Goal: Task Accomplishment & Management: Use online tool/utility

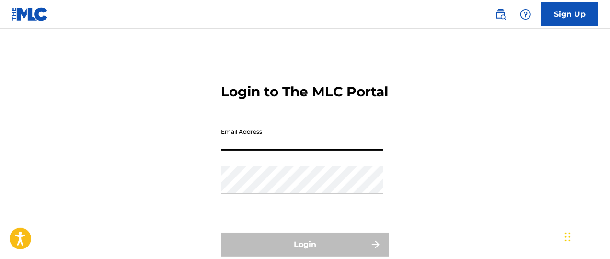
click at [252, 151] on input "Email Address" at bounding box center [302, 136] width 162 height 27
paste input "[EMAIL_ADDRESS][DOMAIN_NAME]"
click at [252, 151] on input "Email Address" at bounding box center [302, 136] width 162 height 27
click at [253, 151] on input "[EMAIL_ADDRESS][DOMAIN_NAME]" at bounding box center [302, 136] width 162 height 27
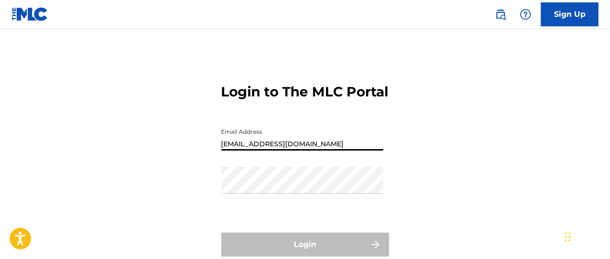
click at [253, 151] on input "[EMAIL_ADDRESS][DOMAIN_NAME]" at bounding box center [302, 136] width 162 height 27
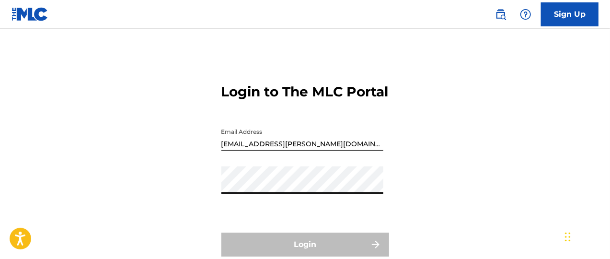
type input "[EMAIL_ADDRESS][PERSON_NAME][DOMAIN_NAME]"
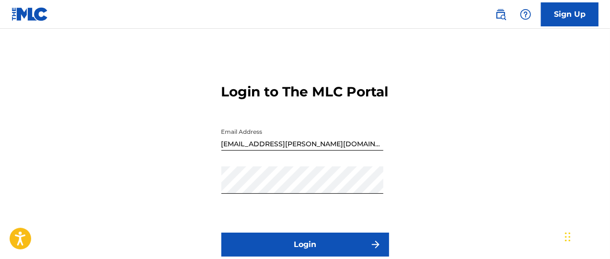
click at [344, 194] on button "Login" at bounding box center [305, 244] width 168 height 24
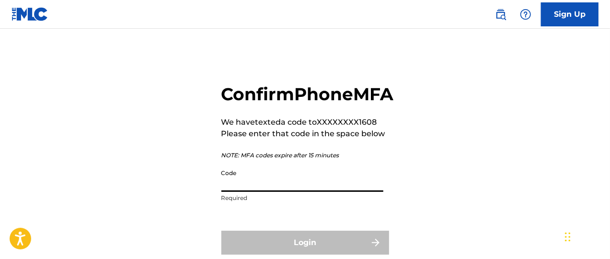
click at [243, 192] on input "Code" at bounding box center [302, 177] width 162 height 27
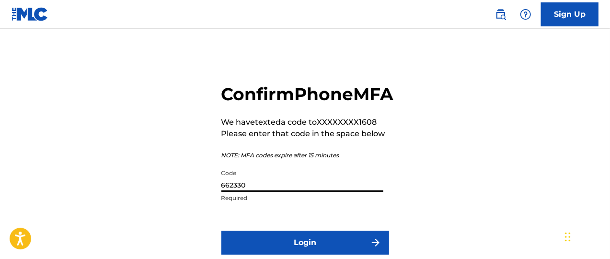
type input "662330"
click at [221, 194] on button "Login" at bounding box center [305, 243] width 168 height 24
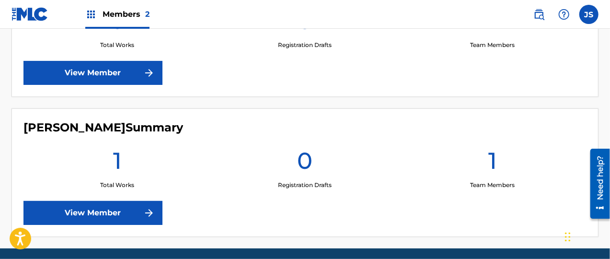
scroll to position [371, 0]
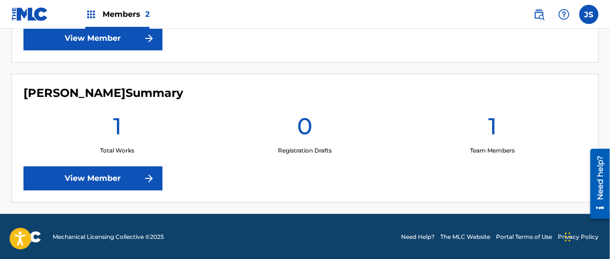
click at [140, 181] on link "View Member" at bounding box center [92, 178] width 139 height 24
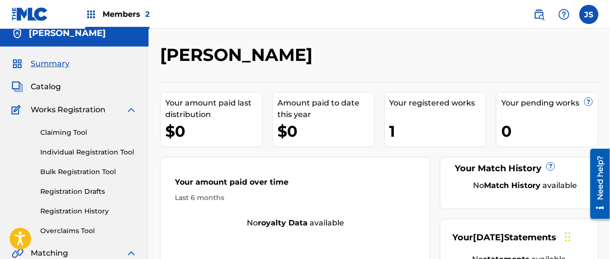
scroll to position [12, 0]
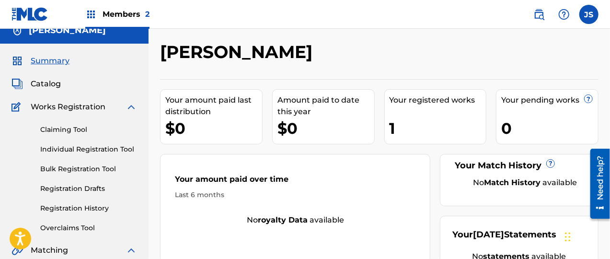
click at [423, 120] on div "1" at bounding box center [438, 128] width 97 height 22
click at [84, 131] on link "Claiming Tool" at bounding box center [88, 130] width 97 height 10
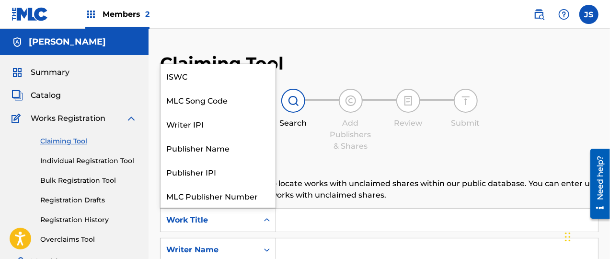
click at [266, 194] on icon "Search Form" at bounding box center [267, 220] width 10 height 10
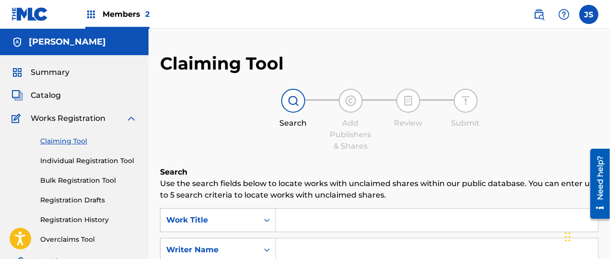
click at [247, 194] on div "Work Title" at bounding box center [209, 220] width 86 height 12
click at [319, 194] on input "Search Form" at bounding box center [437, 220] width 322 height 23
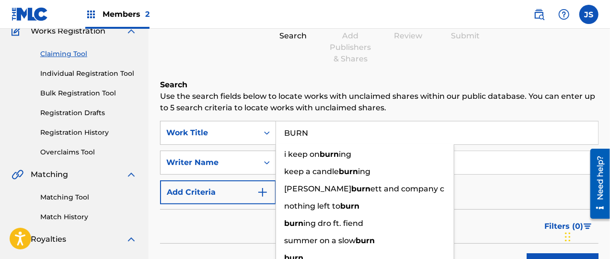
scroll to position [103, 0]
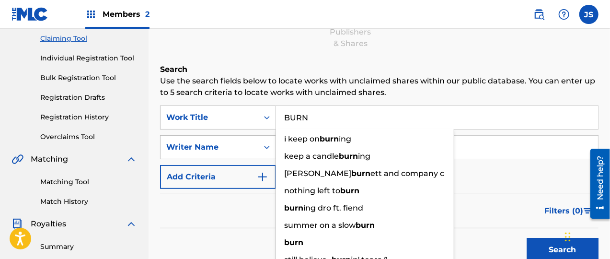
click at [456, 116] on input "BURN" at bounding box center [437, 117] width 322 height 23
type input "BURN"
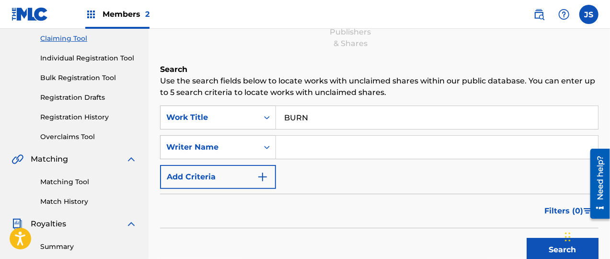
click at [456, 176] on div "SearchWithCriteriae3cd5814-d980-4c85-9ada-ad59b88524fb Work Title BURN SearchWi…" at bounding box center [379, 146] width 439 height 83
click at [300, 138] on input "Search Form" at bounding box center [437, 147] width 322 height 23
click at [456, 194] on button "Search" at bounding box center [563, 250] width 72 height 24
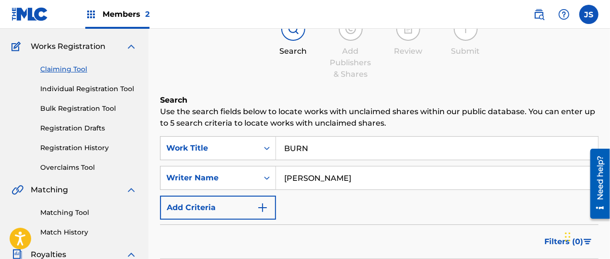
scroll to position [70, 0]
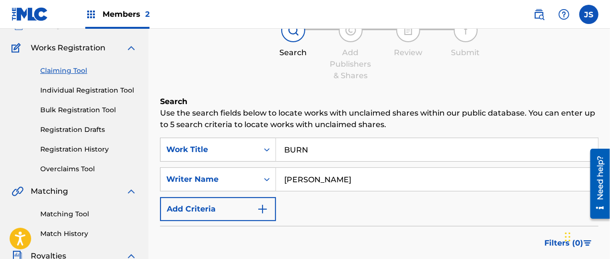
click at [328, 177] on input "[PERSON_NAME]" at bounding box center [437, 179] width 322 height 23
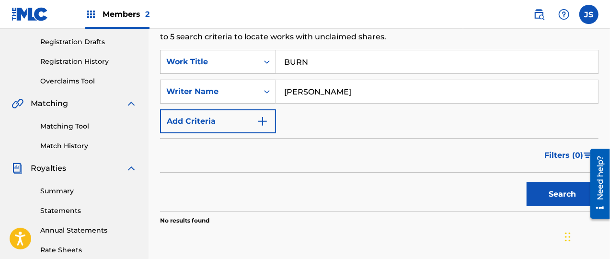
scroll to position [160, 0]
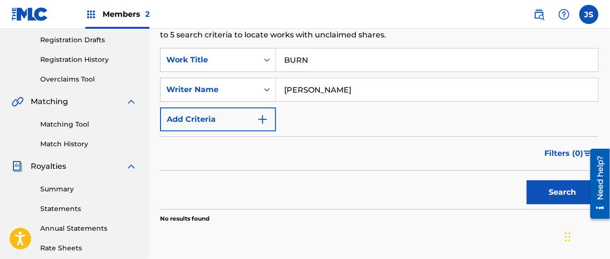
type input "[PERSON_NAME]"
click at [456, 185] on button "Search" at bounding box center [563, 192] width 72 height 24
click at [58, 122] on link "Matching Tool" at bounding box center [88, 124] width 97 height 10
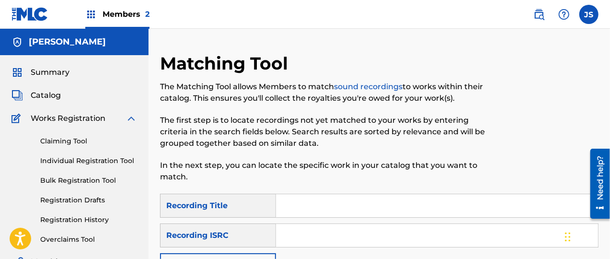
click at [309, 194] on input "Search Form" at bounding box center [437, 205] width 322 height 23
type input "BURN"
click at [342, 194] on input "Search Form" at bounding box center [437, 235] width 322 height 23
click at [294, 194] on input "Search Form" at bounding box center [437, 235] width 322 height 23
paste input "QZNMU2226922"
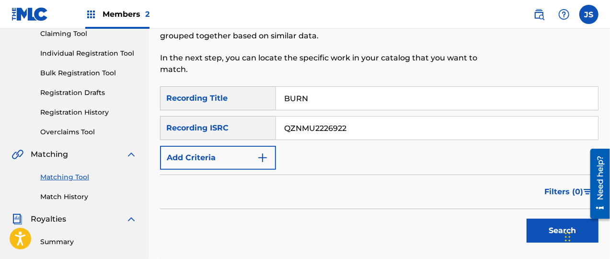
scroll to position [114, 0]
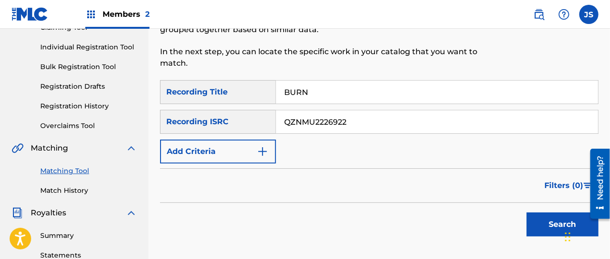
type input "QZNMU2226922"
click at [456, 194] on button "Search" at bounding box center [563, 224] width 72 height 24
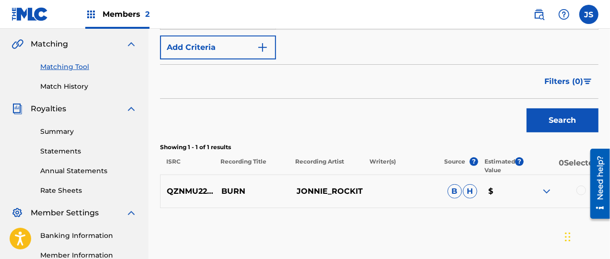
scroll to position [228, 0]
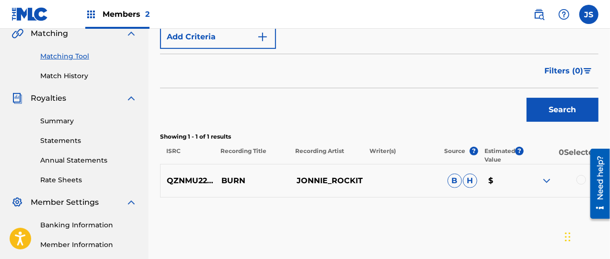
click at [456, 177] on img at bounding box center [547, 181] width 12 height 12
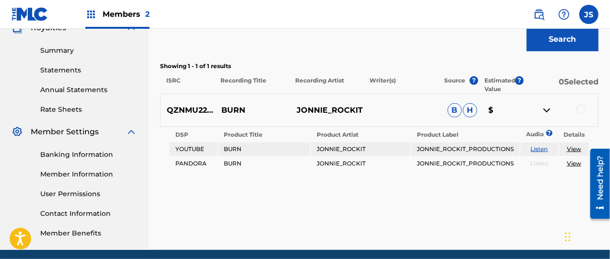
scroll to position [301, 0]
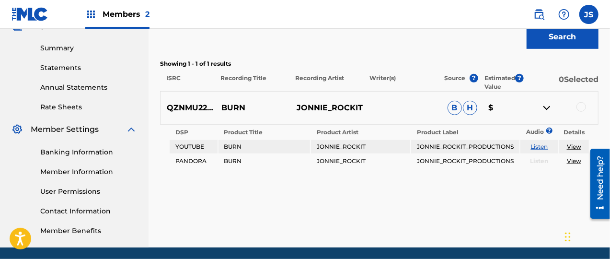
click at [456, 144] on link "View" at bounding box center [574, 146] width 14 height 7
click at [256, 148] on td "BURN" at bounding box center [265, 146] width 92 height 13
click at [456, 163] on link "View" at bounding box center [574, 160] width 14 height 7
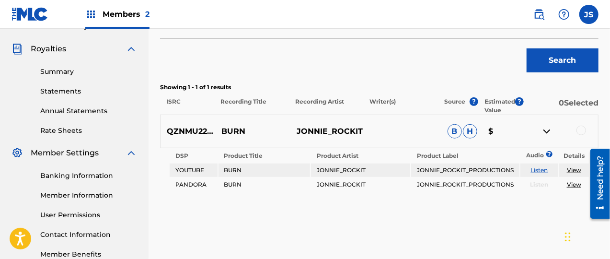
scroll to position [278, 0]
click at [456, 131] on img at bounding box center [547, 131] width 12 height 12
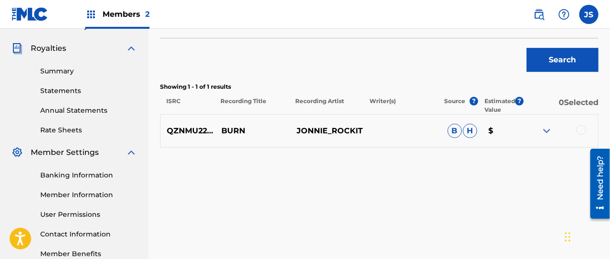
click at [456, 131] on img at bounding box center [547, 131] width 12 height 12
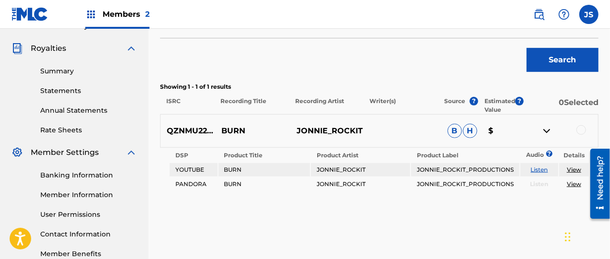
click at [182, 170] on td "YOUTUBE" at bounding box center [193, 169] width 47 height 13
click at [158, 169] on div "Matching Tool The Matching Tool allows Members to match sound recordings to wor…" at bounding box center [380, 23] width 462 height 496
drag, startPoint x: 158, startPoint y: 169, endPoint x: 159, endPoint y: 175, distance: 6.2
click at [159, 175] on div "Matching Tool The Matching Tool allows Members to match sound recordings to wor…" at bounding box center [380, 23] width 462 height 496
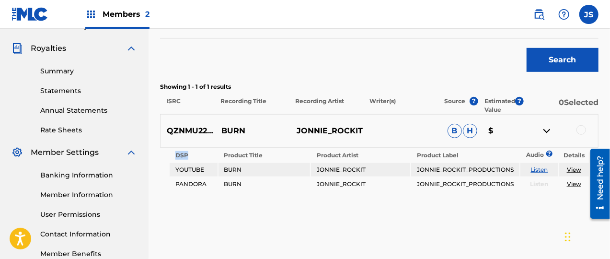
scroll to position [336, 0]
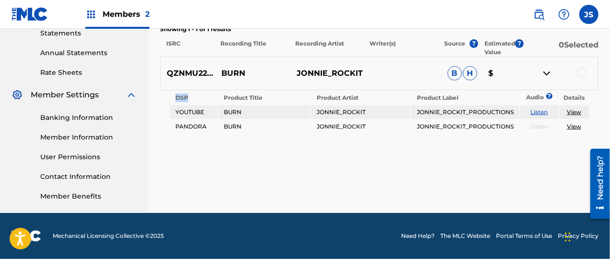
click at [456, 71] on img at bounding box center [547, 74] width 12 height 12
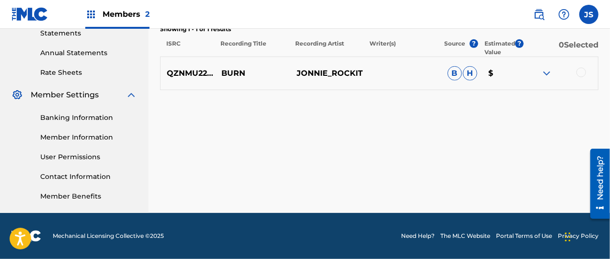
click at [456, 67] on p "B H" at bounding box center [461, 73] width 41 height 14
click at [324, 64] on div "QZNMU2226922 BURN JONNIE_ROCKIT B H $" at bounding box center [379, 74] width 439 height 34
click at [183, 74] on p "QZNMU2226922" at bounding box center [188, 74] width 55 height 12
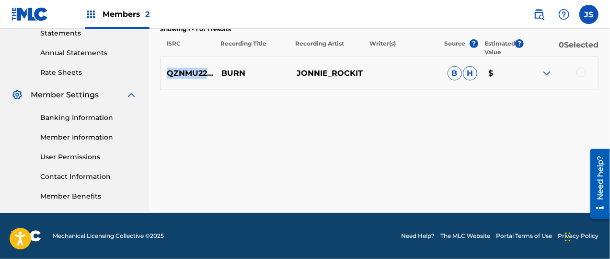
click at [183, 74] on p "QZNMU2226922" at bounding box center [188, 74] width 55 height 12
click at [456, 70] on img at bounding box center [547, 74] width 12 height 12
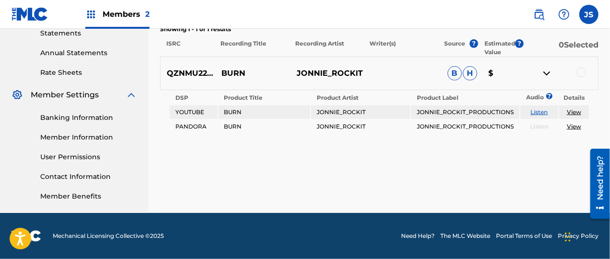
click at [456, 71] on div at bounding box center [582, 73] width 10 height 10
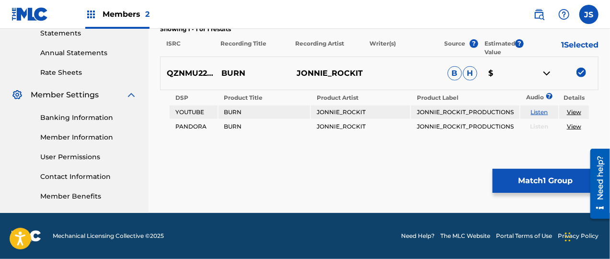
click at [456, 127] on td "JONNIE_ROCKIT_PRODUCTIONS" at bounding box center [465, 126] width 108 height 13
click at [456, 185] on button "Match 1 Group" at bounding box center [546, 181] width 106 height 24
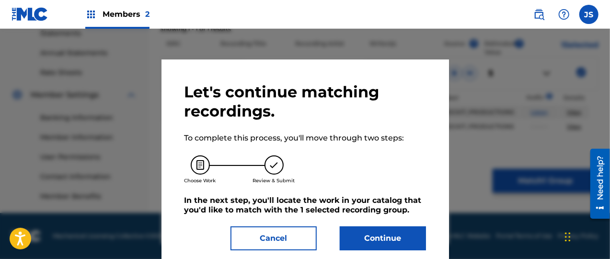
click at [389, 194] on button "Continue" at bounding box center [383, 238] width 86 height 24
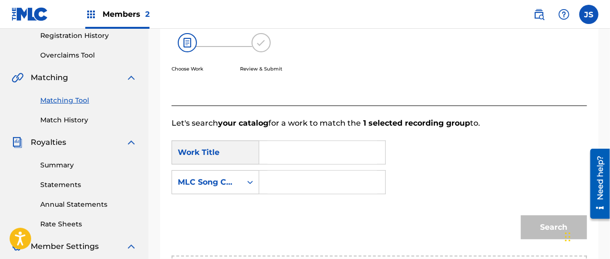
scroll to position [195, 0]
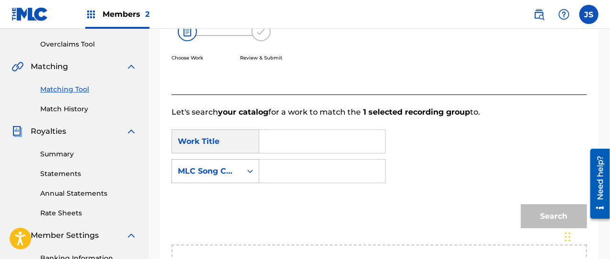
click at [253, 173] on icon "Search Form" at bounding box center [250, 171] width 10 height 10
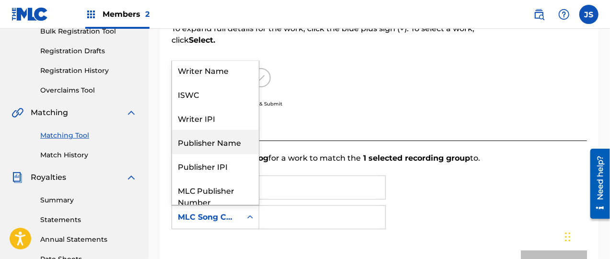
scroll to position [0, 0]
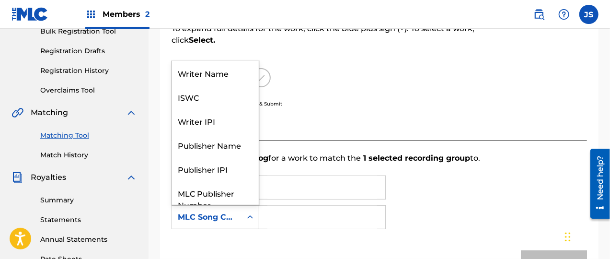
click at [243, 194] on div "Search Form" at bounding box center [250, 217] width 17 height 17
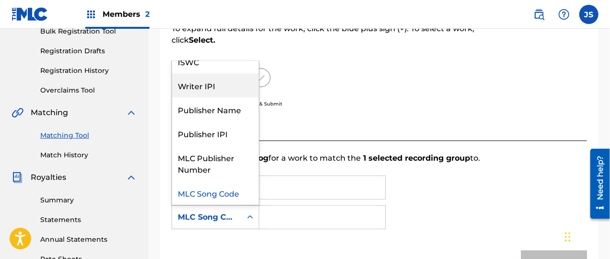
click at [227, 89] on div "Writer IPI" at bounding box center [215, 85] width 87 height 24
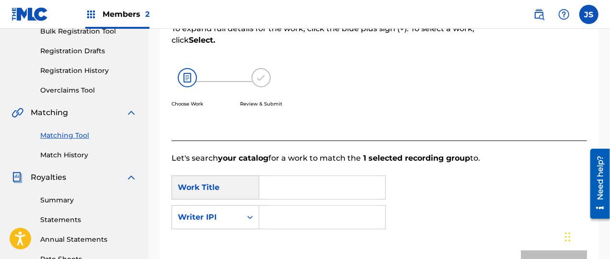
click at [285, 181] on input "Search Form" at bounding box center [322, 187] width 110 height 23
type input "b"
type input "BURN"
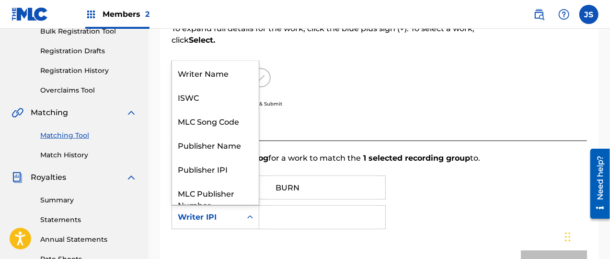
click at [248, 194] on icon "Search Form" at bounding box center [250, 217] width 10 height 10
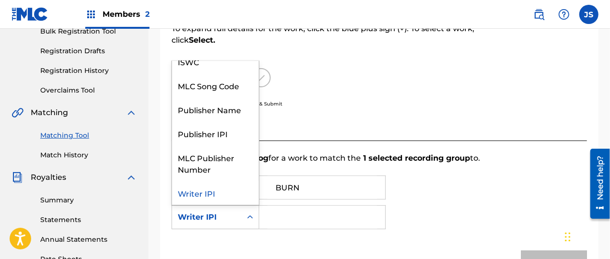
click at [205, 192] on div "Writer IPI" at bounding box center [215, 193] width 87 height 24
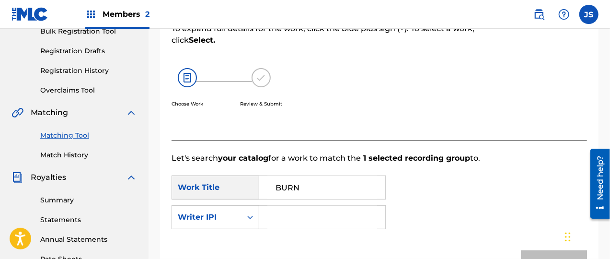
click at [282, 194] on input "Search Form" at bounding box center [322, 217] width 110 height 23
paste input "00642832350"
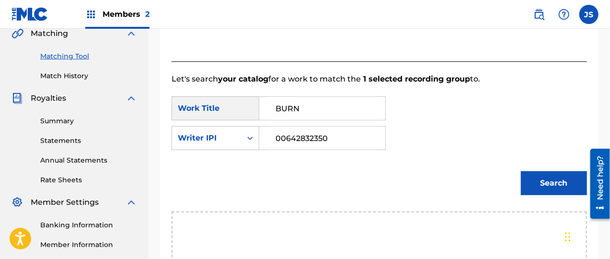
scroll to position [243, 0]
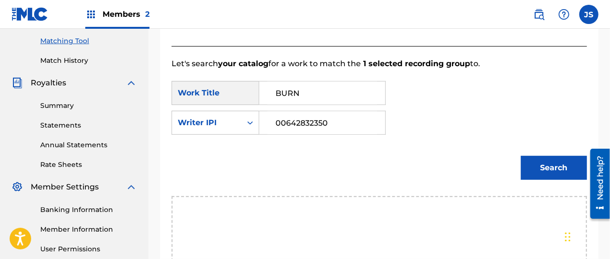
click at [456, 162] on button "Search" at bounding box center [554, 168] width 66 height 24
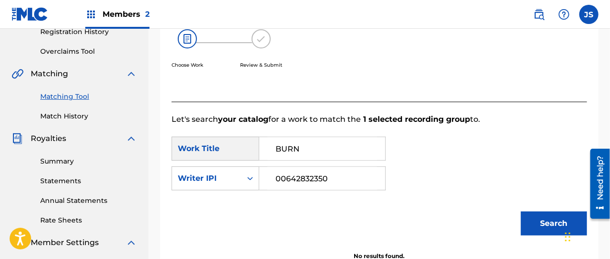
scroll to position [189, 0]
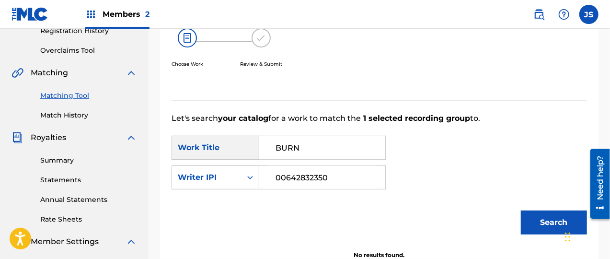
click at [300, 175] on input "00642832350" at bounding box center [322, 177] width 110 height 23
paste input "448"
type input "00642832448"
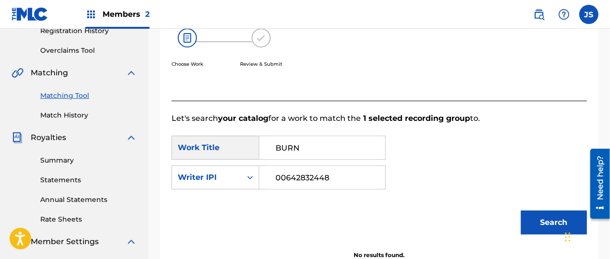
click at [456, 194] on button "Search" at bounding box center [554, 222] width 66 height 24
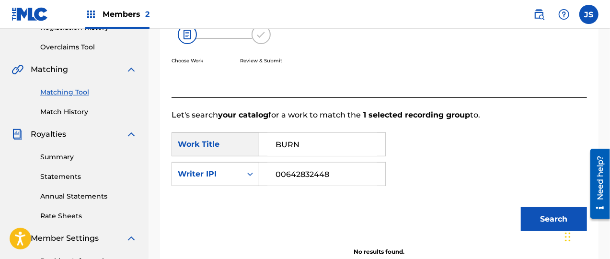
scroll to position [189, 0]
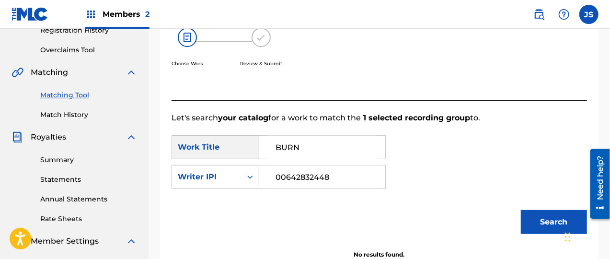
click at [225, 146] on div "Work Title" at bounding box center [216, 147] width 88 height 24
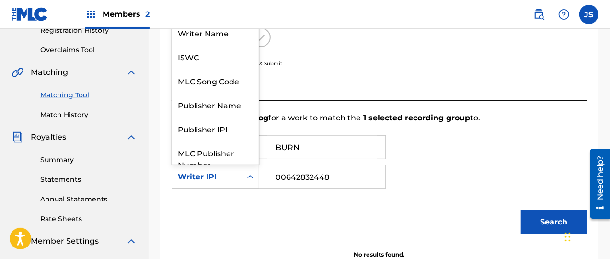
scroll to position [35, 0]
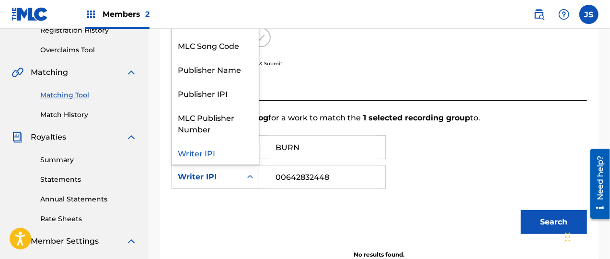
click at [243, 175] on div "Search Form" at bounding box center [250, 176] width 17 height 17
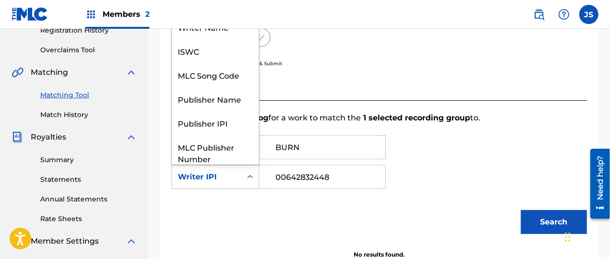
scroll to position [0, 0]
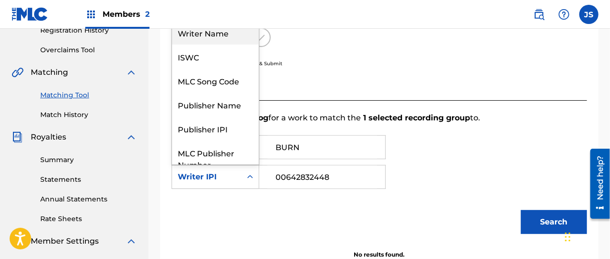
click at [211, 35] on div "Writer Name" at bounding box center [215, 33] width 87 height 24
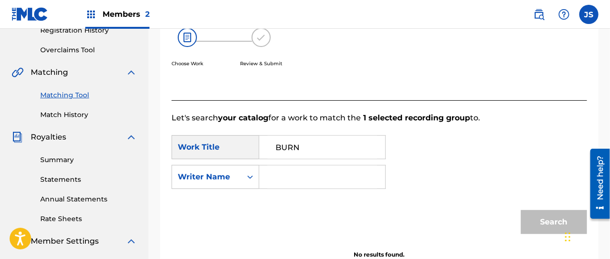
click at [276, 177] on input "Search Form" at bounding box center [322, 176] width 110 height 23
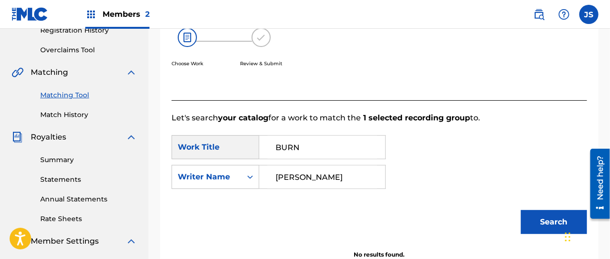
click at [456, 194] on button "Search" at bounding box center [554, 222] width 66 height 24
click at [305, 176] on input "[PERSON_NAME]" at bounding box center [322, 176] width 110 height 23
type input "[PERSON_NAME]"
click at [456, 194] on button "Search" at bounding box center [554, 222] width 66 height 24
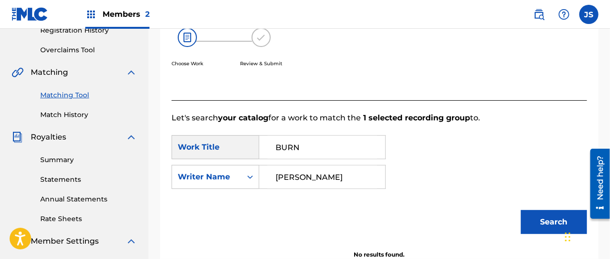
click at [456, 194] on button "Search" at bounding box center [554, 222] width 66 height 24
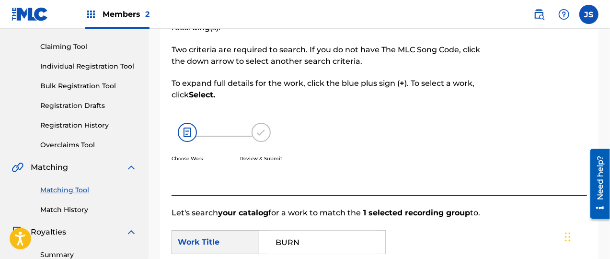
scroll to position [189, 0]
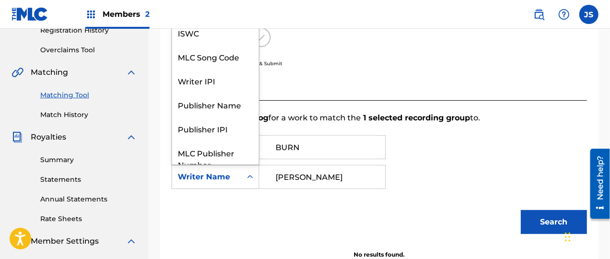
click at [192, 179] on div "Writer Name" at bounding box center [207, 177] width 58 height 12
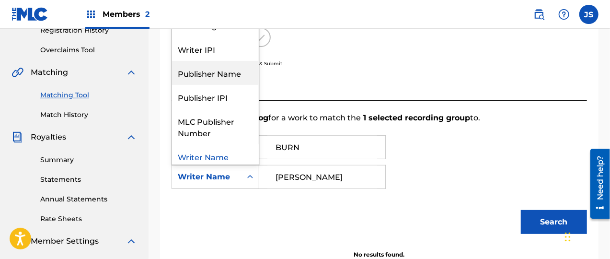
scroll to position [35, 0]
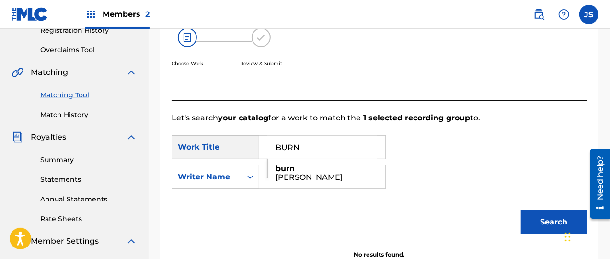
click at [285, 144] on input "BURN" at bounding box center [322, 147] width 110 height 23
click at [279, 167] on strong "burn" at bounding box center [285, 168] width 19 height 9
type input "burn"
click at [456, 194] on button "Search" at bounding box center [554, 222] width 66 height 24
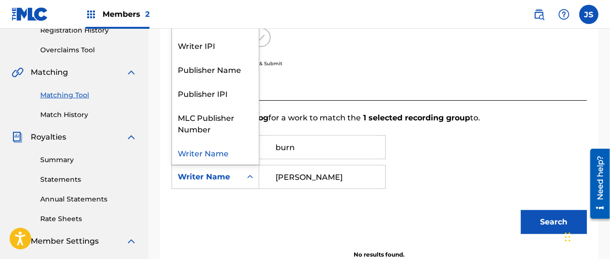
click at [251, 174] on icon "Search Form" at bounding box center [250, 177] width 10 height 10
click at [227, 93] on div "Publisher IPI" at bounding box center [215, 93] width 87 height 24
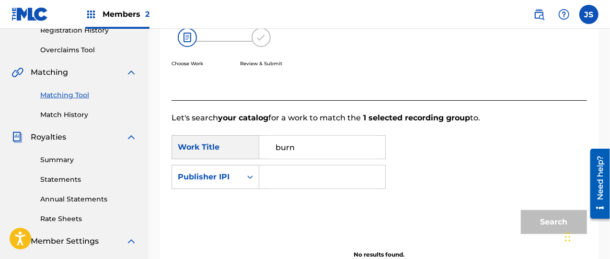
click at [322, 173] on input "Search Form" at bounding box center [322, 176] width 110 height 23
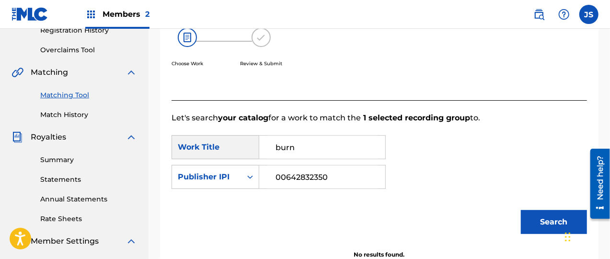
click at [456, 194] on button "Search" at bounding box center [554, 222] width 66 height 24
click at [341, 172] on input "00642832350" at bounding box center [322, 176] width 110 height 23
type input "00642832350"
click at [456, 194] on button "Search" at bounding box center [554, 222] width 66 height 24
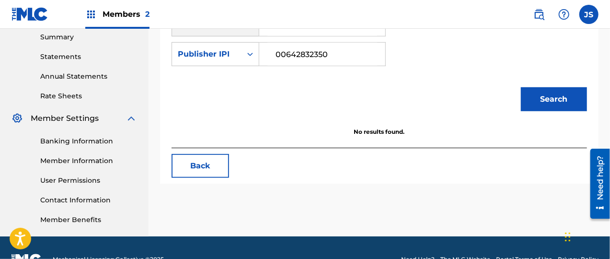
click at [210, 164] on button "Back" at bounding box center [201, 166] width 58 height 24
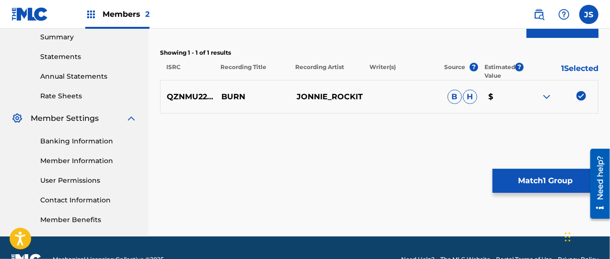
click at [456, 96] on img at bounding box center [547, 97] width 12 height 12
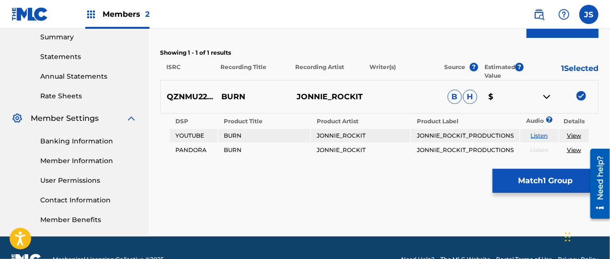
click at [456, 136] on link "Listen" at bounding box center [539, 135] width 17 height 7
click at [456, 172] on button "Match 1 Group" at bounding box center [546, 181] width 106 height 24
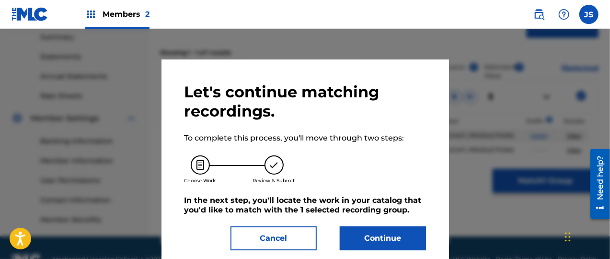
click at [371, 194] on button "Continue" at bounding box center [383, 238] width 86 height 24
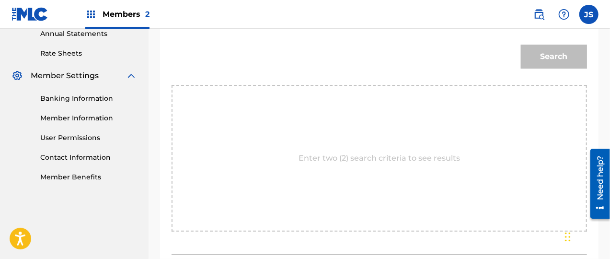
scroll to position [349, 0]
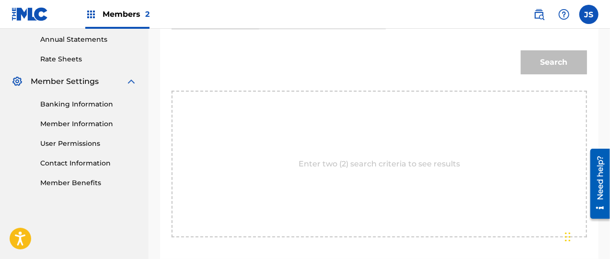
click at [391, 150] on div "Enter two (2) search criteria to see results" at bounding box center [380, 164] width 416 height 147
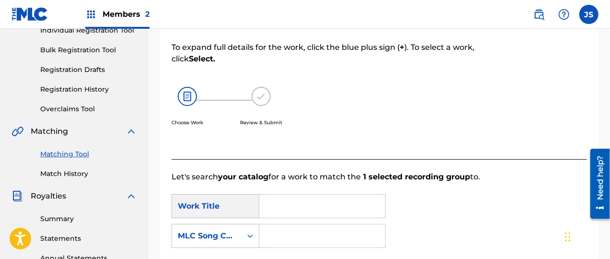
scroll to position [134, 0]
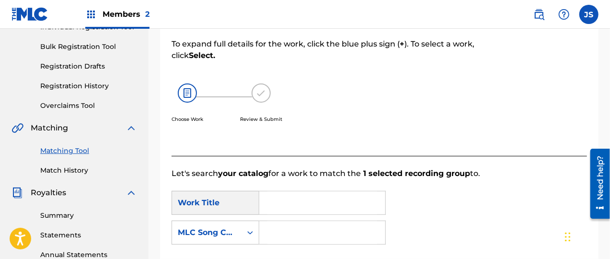
click at [277, 194] on input "Search Form" at bounding box center [322, 202] width 110 height 23
type input "BURN"
click at [365, 194] on input "Search Form" at bounding box center [322, 232] width 110 height 23
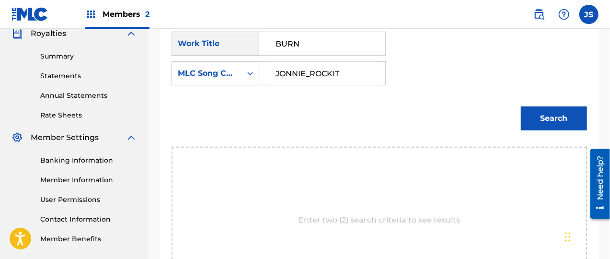
scroll to position [295, 0]
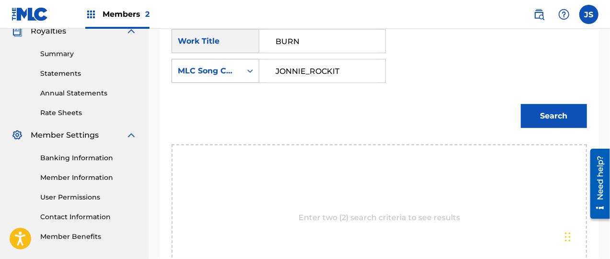
type input "JONNIE_ROCKIT"
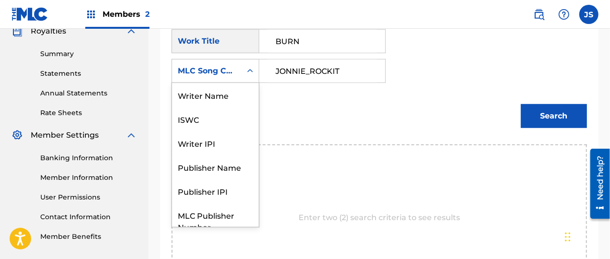
click at [194, 71] on div "MLC Song Code" at bounding box center [207, 71] width 58 height 12
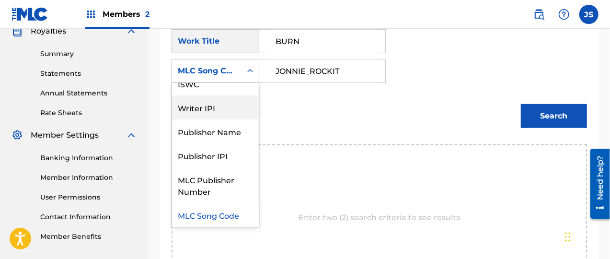
scroll to position [0, 0]
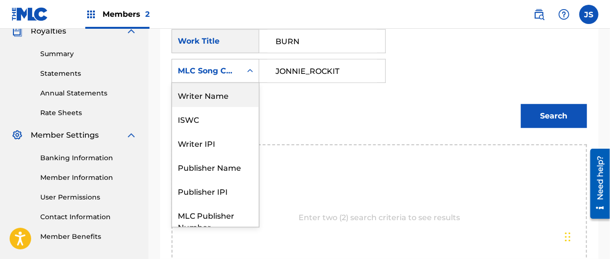
click at [211, 87] on div "Writer Name" at bounding box center [215, 95] width 87 height 24
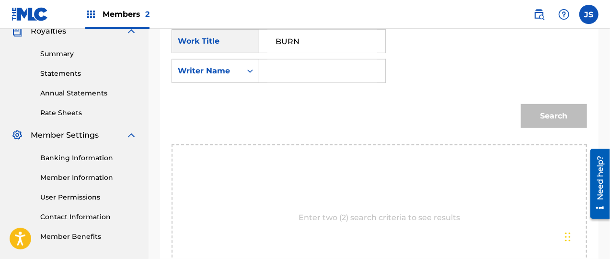
click at [304, 68] on input "Search Form" at bounding box center [322, 70] width 110 height 23
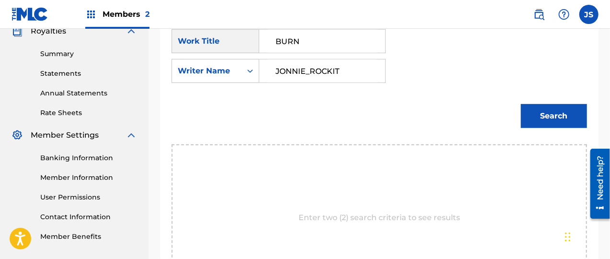
click at [456, 115] on button "Search" at bounding box center [554, 116] width 66 height 24
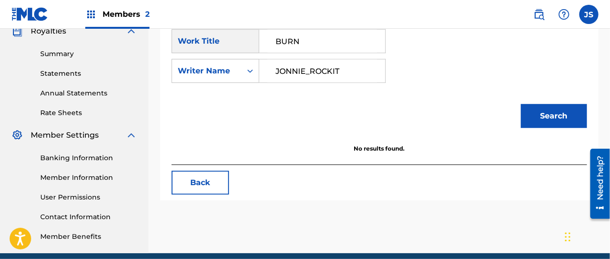
click at [299, 70] on input "JONNIE_ROCKIT" at bounding box center [322, 70] width 110 height 23
paste input "[PERSON_NAME]"
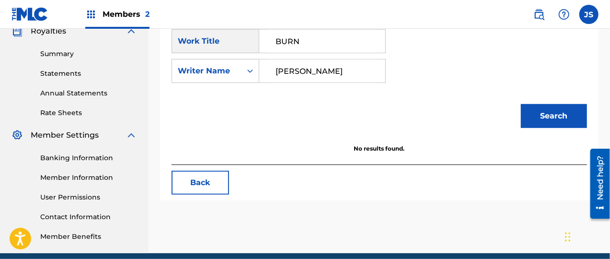
type input "[PERSON_NAME]"
click at [456, 117] on button "Search" at bounding box center [554, 116] width 66 height 24
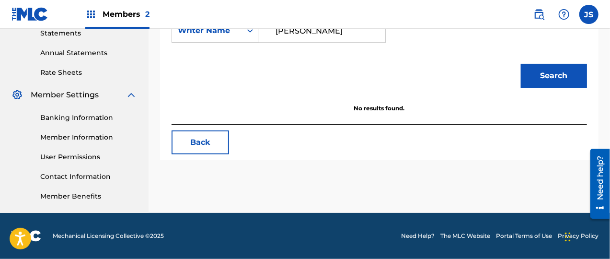
click at [456, 17] on label at bounding box center [588, 14] width 19 height 19
click at [456, 14] on input "JS [PERSON_NAME] [EMAIL_ADDRESS][PERSON_NAME][DOMAIN_NAME] Notification Prefere…" at bounding box center [589, 14] width 0 height 0
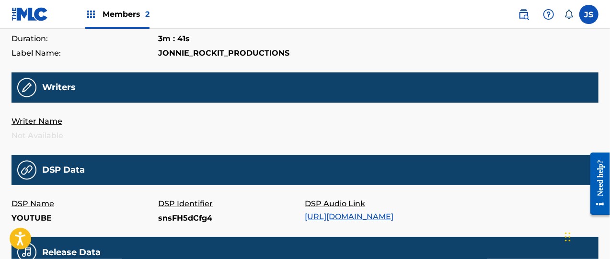
scroll to position [188, 0]
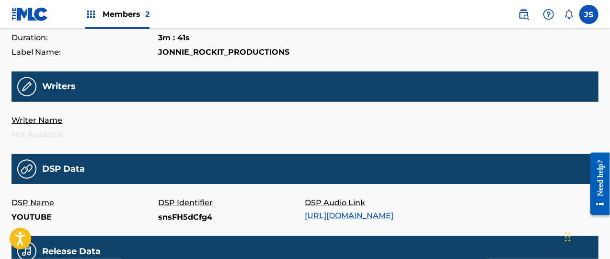
click at [61, 127] on p "Not Available" at bounding box center [85, 134] width 147 height 14
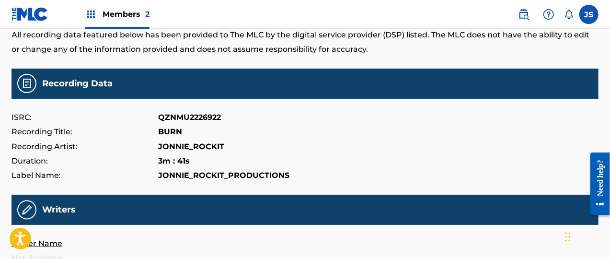
scroll to position [0, 0]
